Goal: Information Seeking & Learning: Learn about a topic

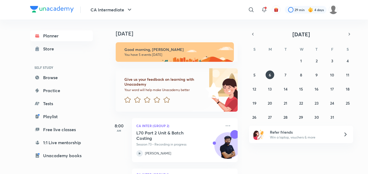
scroll to position [65, 0]
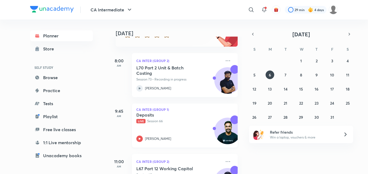
click at [138, 138] on icon at bounding box center [139, 138] width 6 height 6
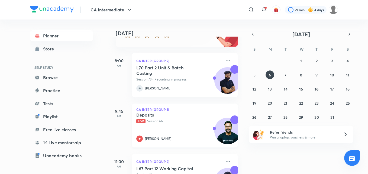
click at [138, 138] on icon at bounding box center [139, 138] width 6 height 6
click at [140, 141] on icon at bounding box center [139, 138] width 6 height 6
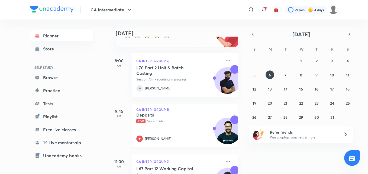
click at [140, 141] on icon at bounding box center [139, 138] width 6 height 6
click at [140, 141] on div "Planner Store SELF STUDY Browse Practice Tests Playlist Free live classes 1:1 L…" at bounding box center [184, 96] width 308 height 154
